Goal: Task Accomplishment & Management: Use online tool/utility

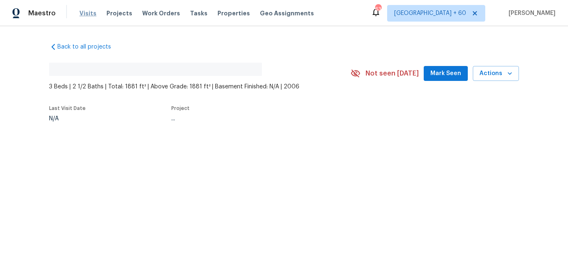
click at [83, 10] on span "Visits" at bounding box center [87, 13] width 17 height 8
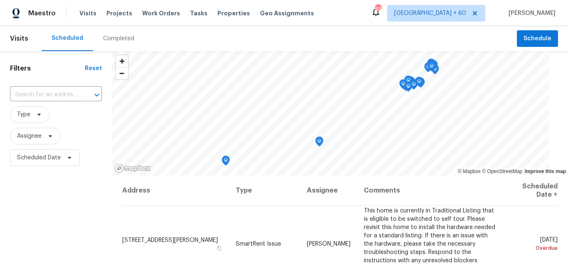
click at [120, 34] on div "Completed" at bounding box center [118, 38] width 31 height 8
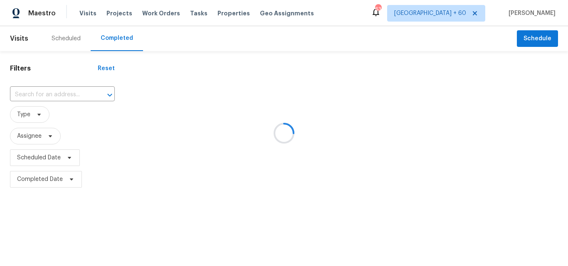
click at [54, 93] on div at bounding box center [284, 133] width 568 height 266
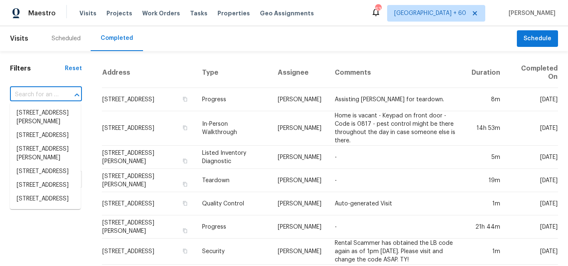
click at [48, 93] on input "text" at bounding box center [34, 94] width 49 height 13
paste input "[STREET_ADDRESS]"
type input "[STREET_ADDRESS]"
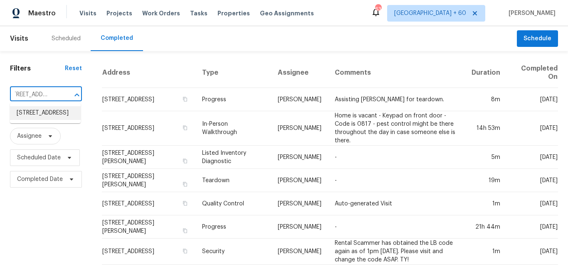
click at [54, 120] on li "[STREET_ADDRESS]" at bounding box center [45, 113] width 71 height 14
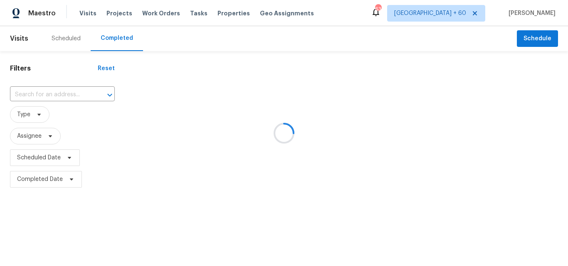
type input "[STREET_ADDRESS]"
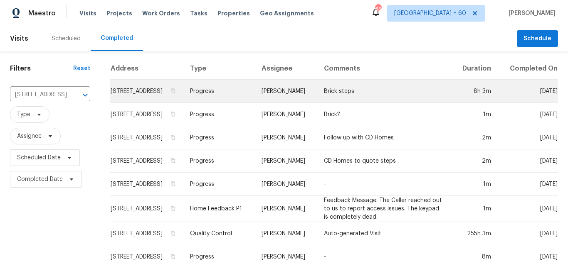
click at [242, 99] on td "Progress" at bounding box center [218, 91] width 71 height 23
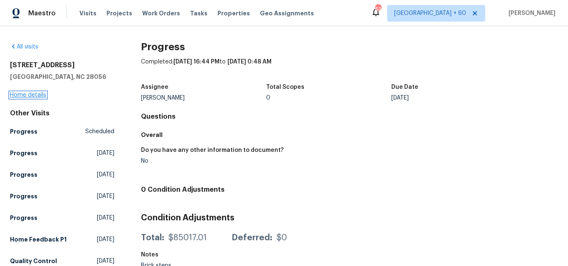
click at [40, 94] on link "Home details" at bounding box center [28, 95] width 36 height 6
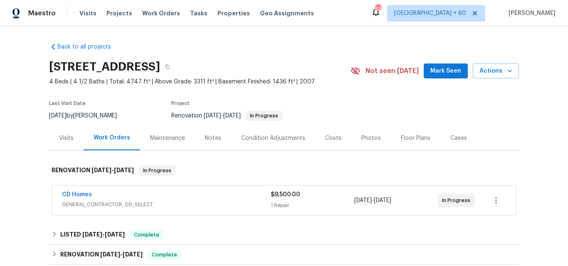
click at [369, 138] on div "Photos" at bounding box center [371, 138] width 20 height 8
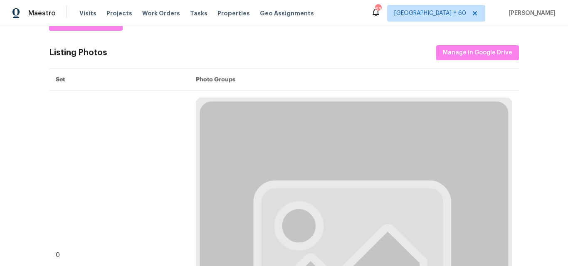
scroll to position [42, 0]
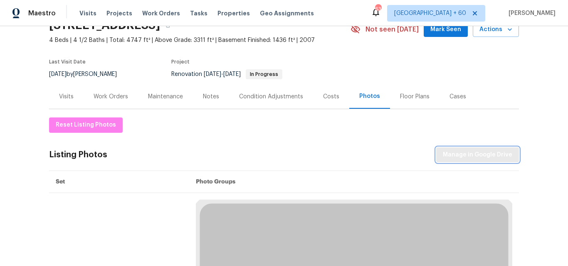
click at [473, 155] on span "Manage in Google Drive" at bounding box center [476, 155] width 69 height 10
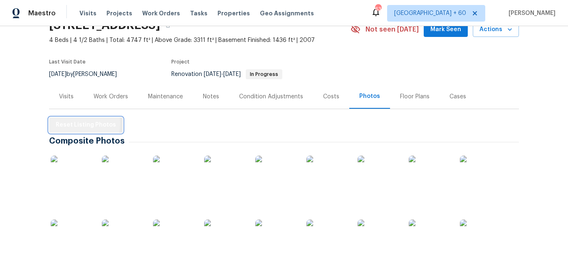
click at [76, 124] on span "Reset Listing Photos" at bounding box center [86, 125] width 60 height 10
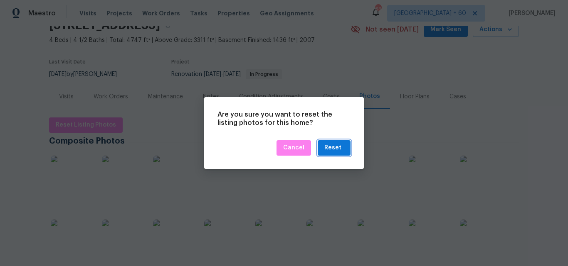
click at [333, 146] on div "Reset" at bounding box center [332, 148] width 17 height 10
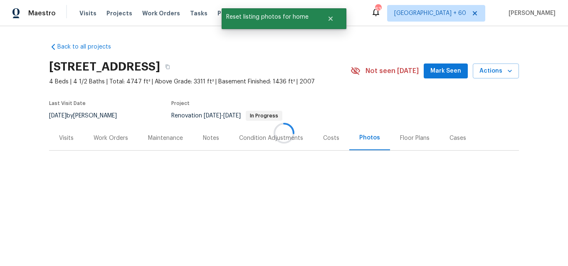
scroll to position [0, 0]
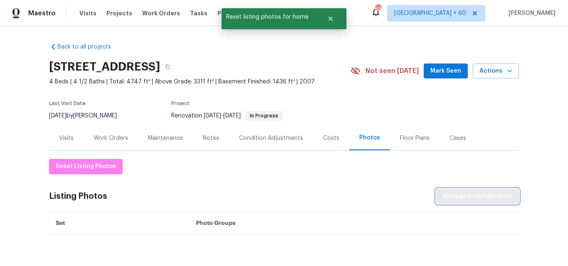
click at [471, 197] on span "Manage in Google Drive" at bounding box center [476, 197] width 69 height 10
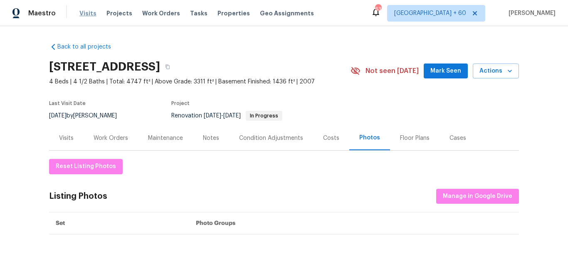
click at [85, 10] on span "Visits" at bounding box center [87, 13] width 17 height 8
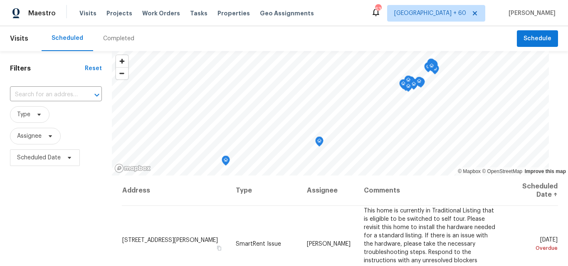
click at [118, 40] on div "Completed" at bounding box center [118, 38] width 31 height 8
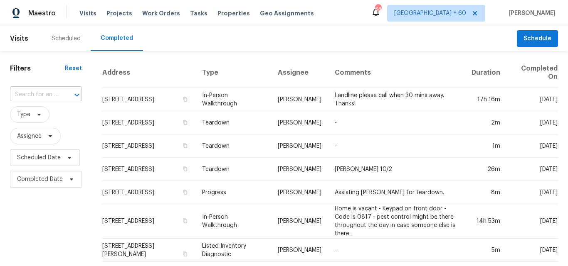
click at [46, 89] on input "text" at bounding box center [34, 94] width 49 height 13
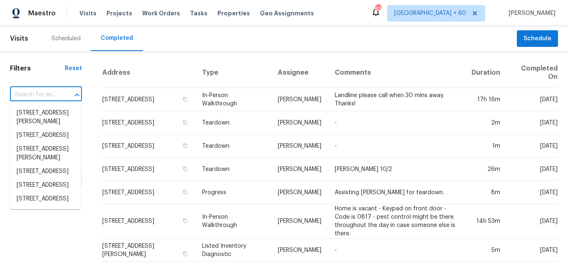
paste input "[STREET_ADDRESS]"
type input "[STREET_ADDRESS]"
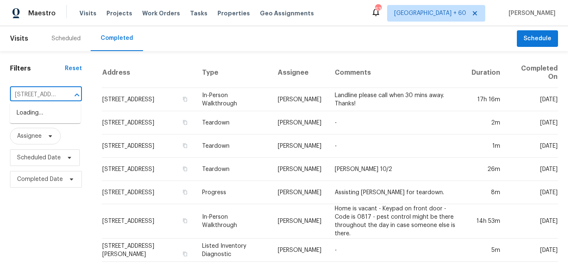
scroll to position [0, 65]
click at [47, 112] on li "[STREET_ADDRESS]" at bounding box center [45, 113] width 71 height 14
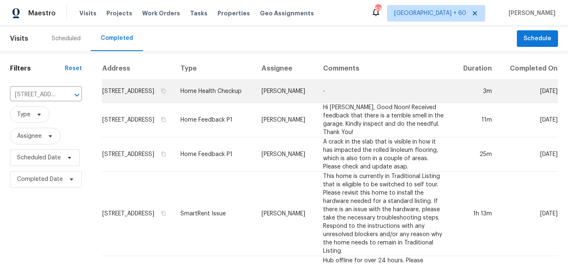
click at [255, 103] on td "[PERSON_NAME]" at bounding box center [285, 91] width 61 height 23
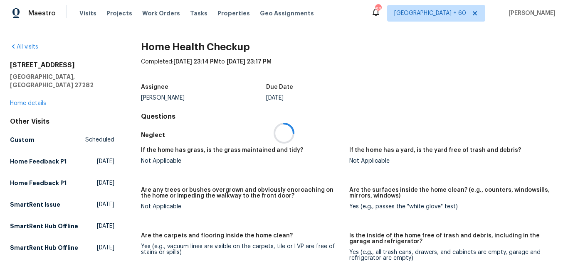
click at [37, 94] on div at bounding box center [284, 133] width 568 height 266
click at [30, 101] on link "Home details" at bounding box center [28, 104] width 36 height 6
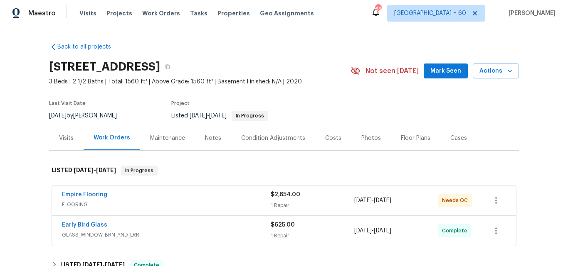
click at [362, 142] on div "Photos" at bounding box center [371, 138] width 20 height 8
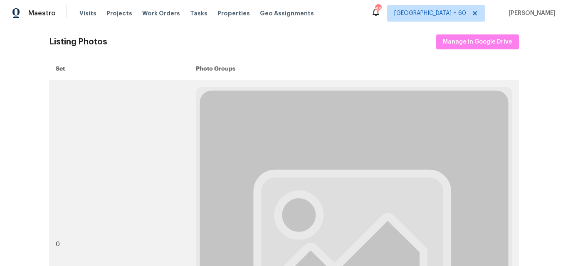
scroll to position [166, 0]
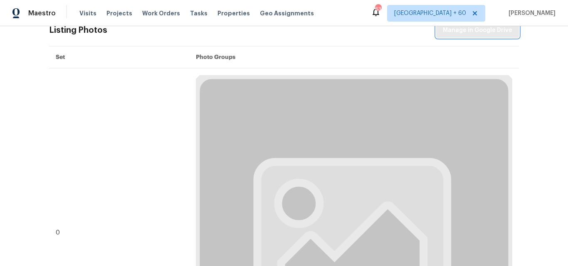
click at [482, 34] on span "Manage in Google Drive" at bounding box center [476, 30] width 69 height 10
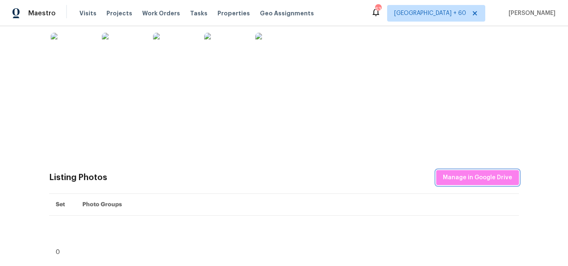
scroll to position [104, 0]
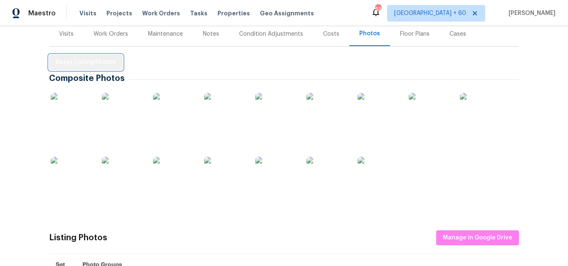
click at [91, 59] on span "Reset Listing Photos" at bounding box center [86, 62] width 60 height 10
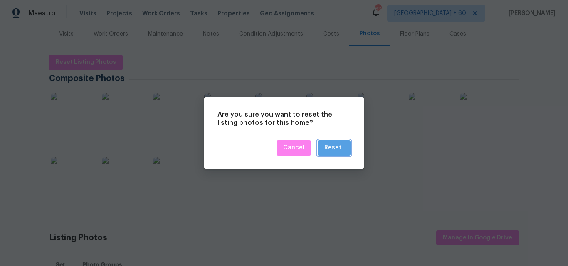
click at [344, 149] on button "Reset" at bounding box center [333, 147] width 33 height 15
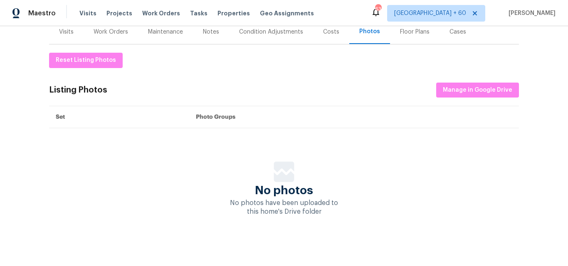
scroll to position [113, 0]
click at [480, 86] on span "Manage in Google Drive" at bounding box center [476, 90] width 69 height 10
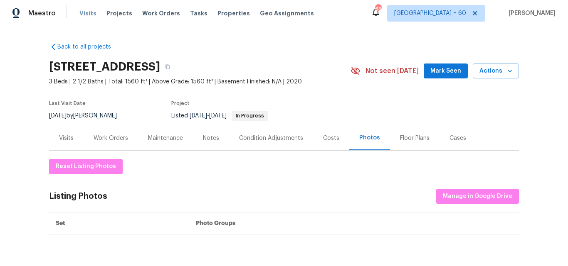
click at [88, 14] on span "Visits" at bounding box center [87, 13] width 17 height 8
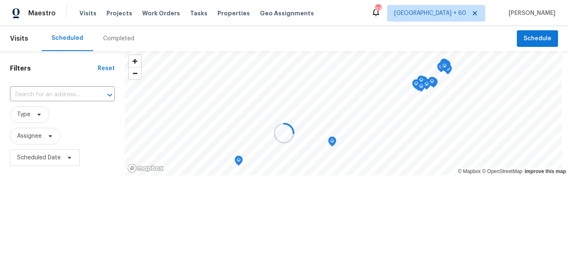
click at [121, 39] on div at bounding box center [284, 133] width 568 height 266
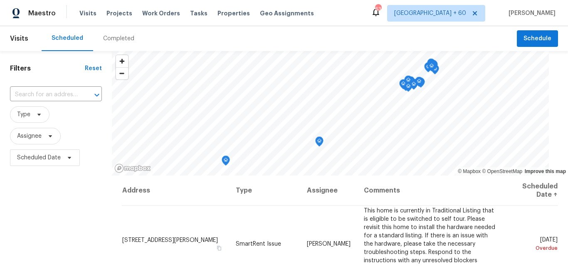
click at [116, 38] on div "Completed" at bounding box center [118, 38] width 31 height 8
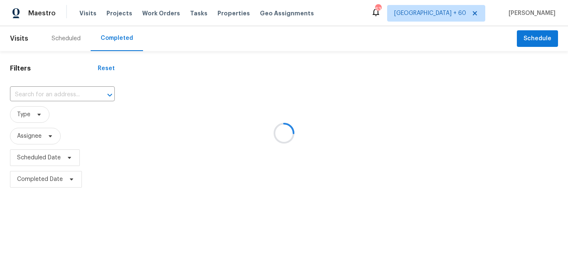
click at [21, 94] on div at bounding box center [284, 133] width 568 height 266
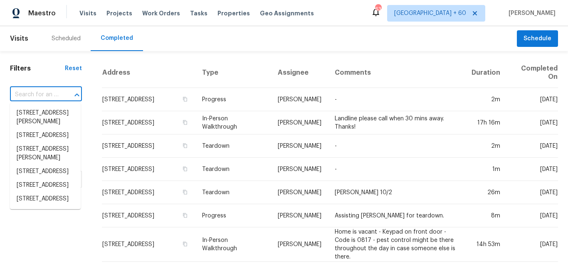
click at [37, 92] on input "text" at bounding box center [34, 94] width 49 height 13
paste input "[STREET_ADDRESS]"
type input "[STREET_ADDRESS]"
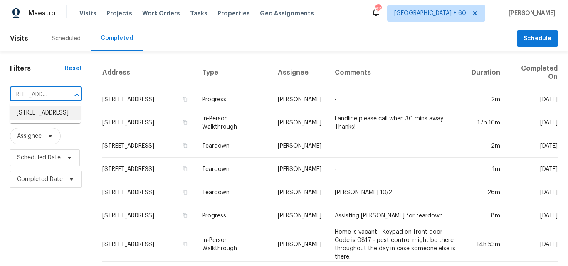
click at [44, 117] on li "[STREET_ADDRESS]" at bounding box center [45, 113] width 71 height 14
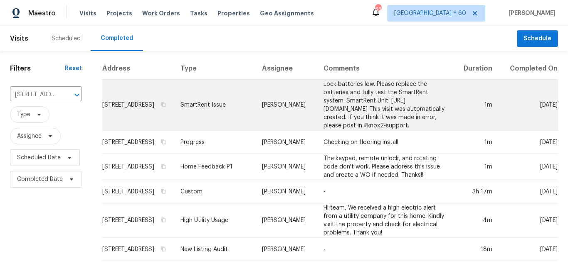
click at [255, 108] on td "[PERSON_NAME]" at bounding box center [285, 105] width 61 height 51
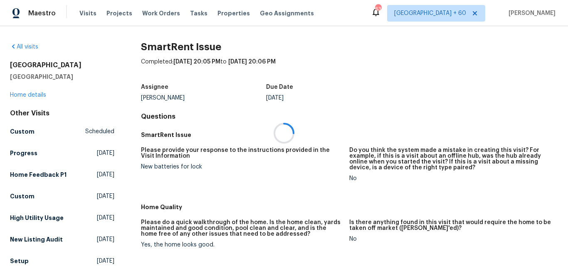
click at [32, 95] on div at bounding box center [284, 133] width 568 height 266
click at [37, 95] on div at bounding box center [284, 133] width 568 height 266
click at [32, 94] on link "Home details" at bounding box center [28, 95] width 36 height 6
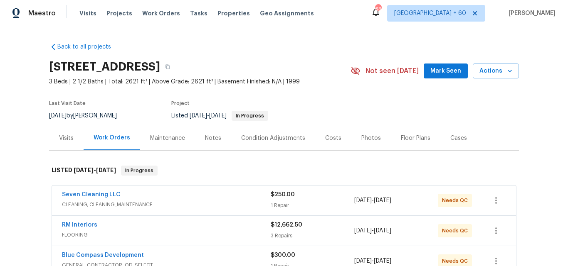
click at [366, 137] on div "Photos" at bounding box center [371, 138] width 20 height 8
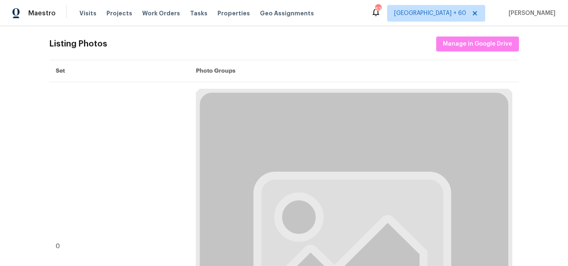
scroll to position [83, 0]
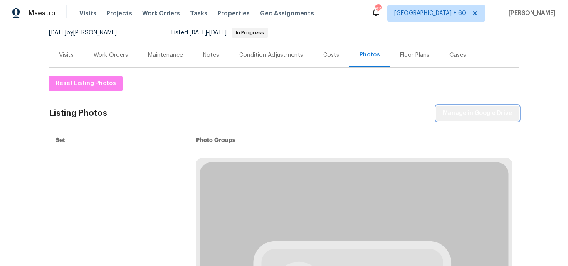
click at [487, 114] on span "Manage in Google Drive" at bounding box center [476, 113] width 69 height 10
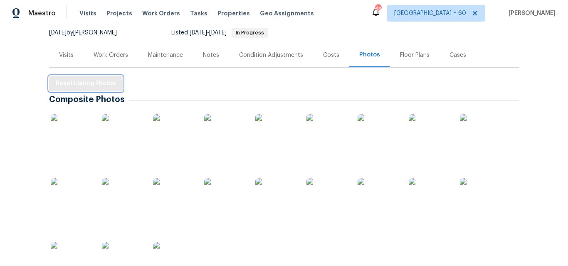
click at [92, 86] on span "Reset Listing Photos" at bounding box center [86, 84] width 60 height 10
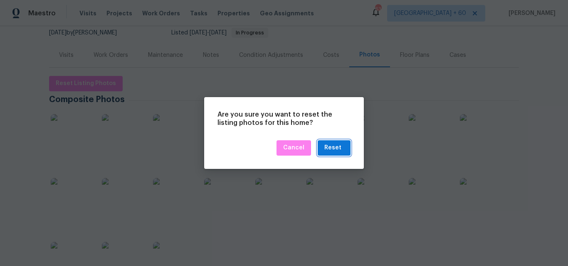
click at [336, 149] on div "Reset" at bounding box center [332, 148] width 17 height 10
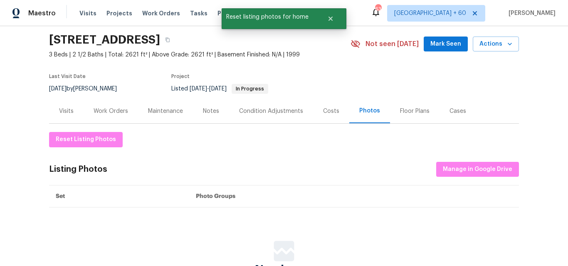
scroll to position [42, 0]
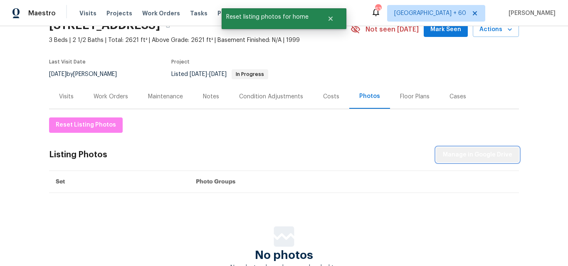
click at [481, 154] on span "Manage in Google Drive" at bounding box center [476, 155] width 69 height 10
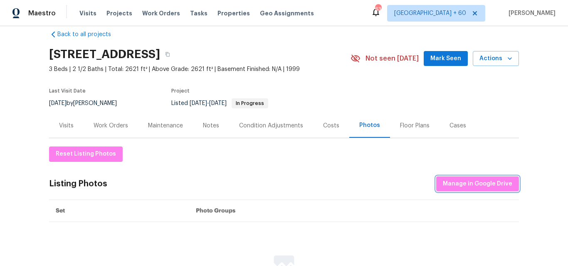
scroll to position [0, 0]
